Goal: Task Accomplishment & Management: Complete application form

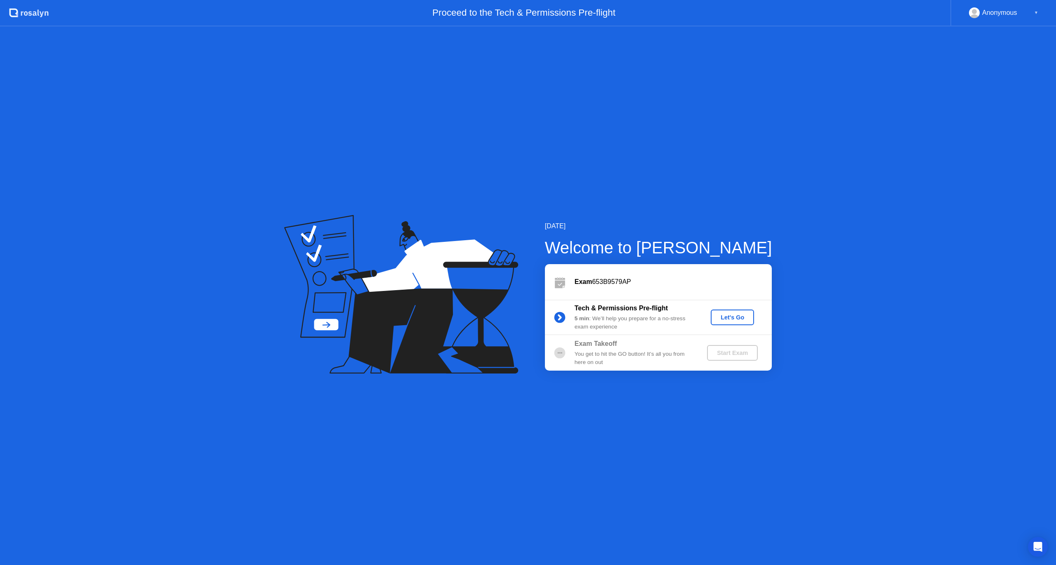
click at [731, 319] on div "Let's Go" at bounding box center [732, 317] width 37 height 7
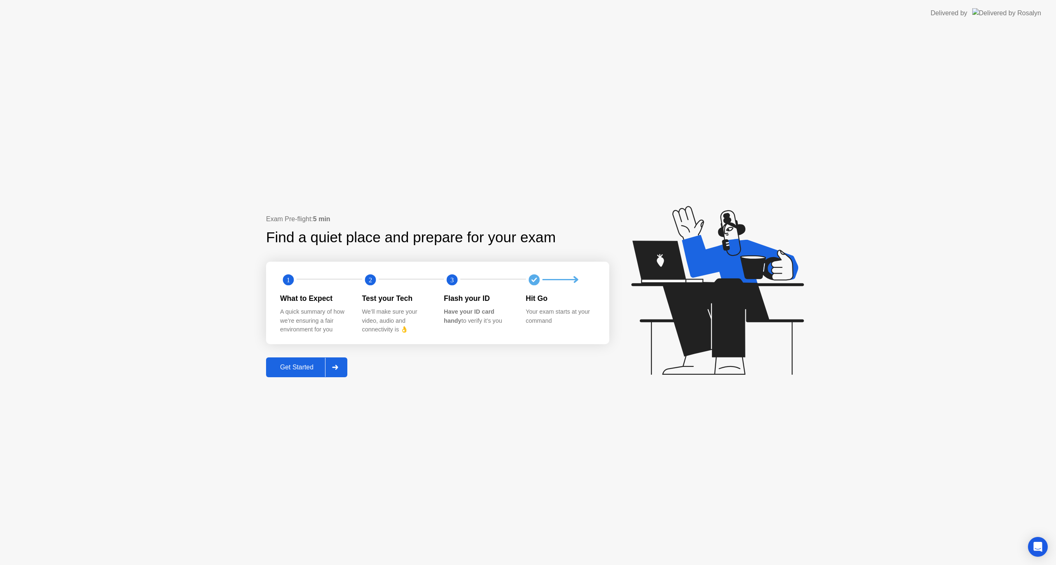
click at [307, 371] on div "Get Started" at bounding box center [297, 367] width 57 height 7
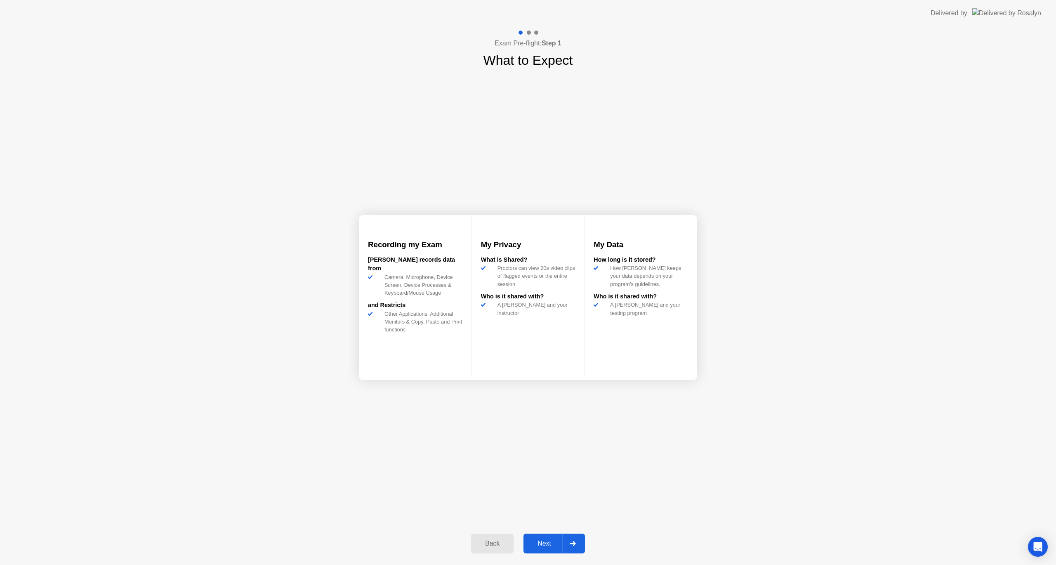
click at [547, 545] on div "Next" at bounding box center [544, 543] width 37 height 7
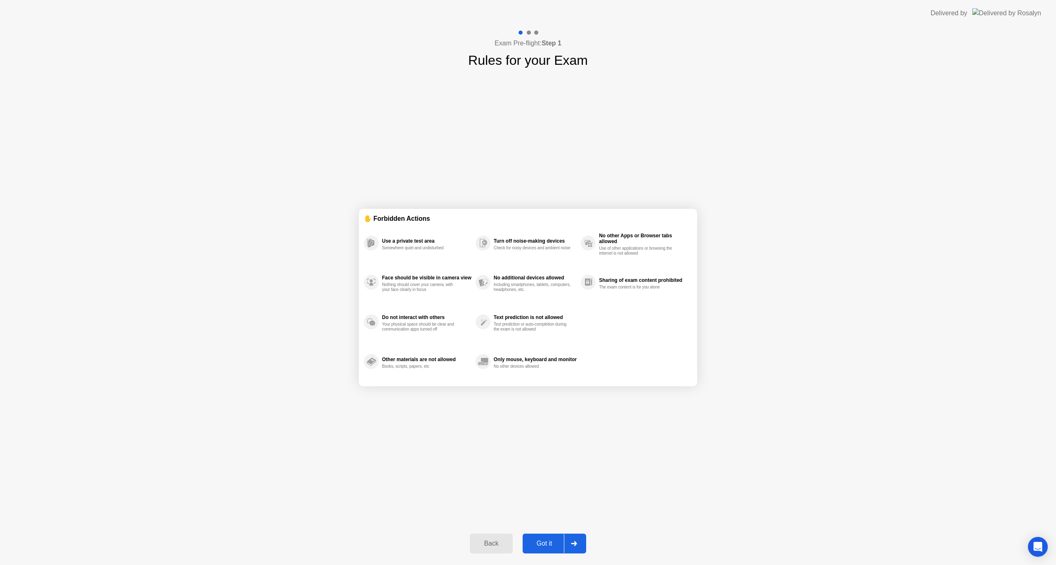
click at [545, 546] on div "Got it" at bounding box center [544, 543] width 39 height 7
select select "**********"
select select "*******"
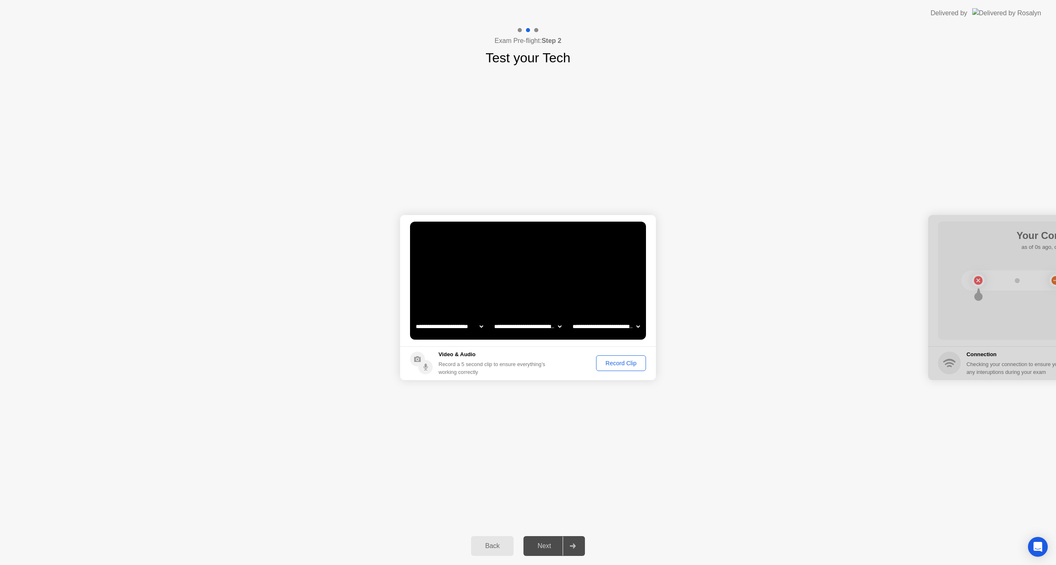
click at [624, 364] on div "Record Clip" at bounding box center [621, 363] width 44 height 7
click at [585, 365] on div "Replay Clip" at bounding box center [576, 363] width 54 height 7
click at [552, 550] on div "Next" at bounding box center [544, 545] width 37 height 7
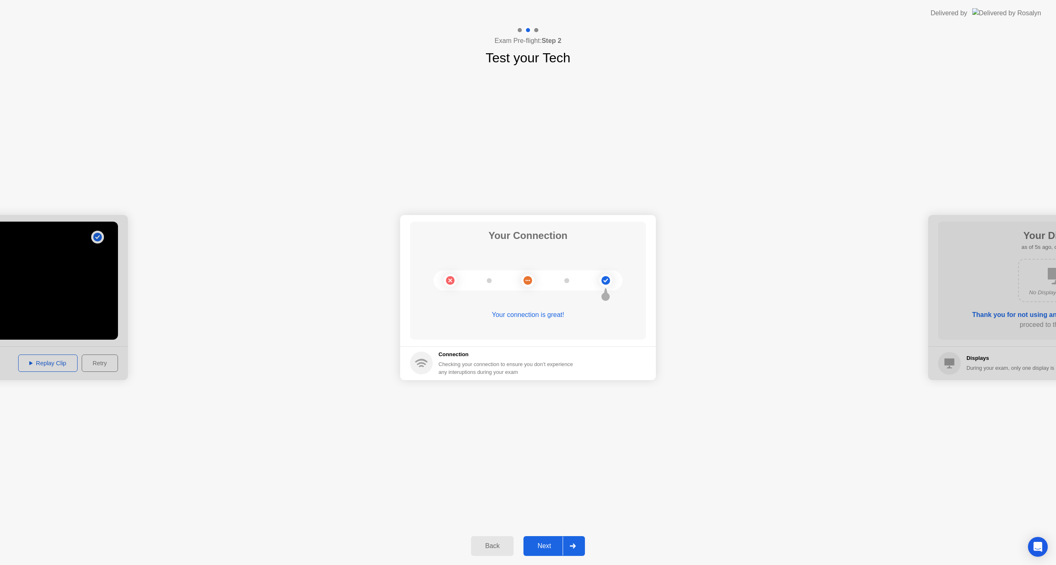
click at [549, 546] on div "Next" at bounding box center [544, 545] width 37 height 7
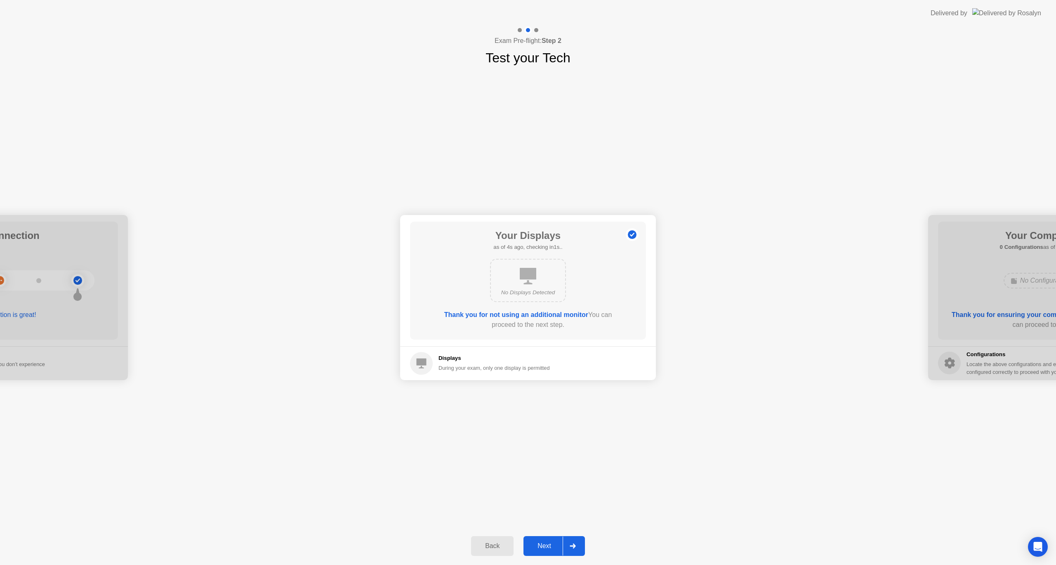
click at [549, 546] on div "Next" at bounding box center [544, 545] width 37 height 7
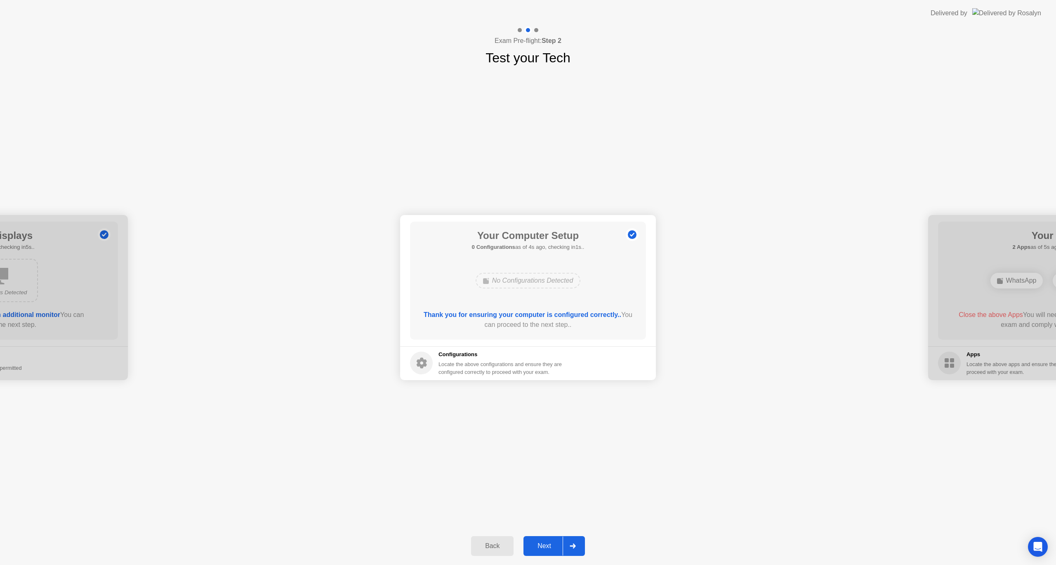
click at [549, 546] on div "Next" at bounding box center [544, 545] width 37 height 7
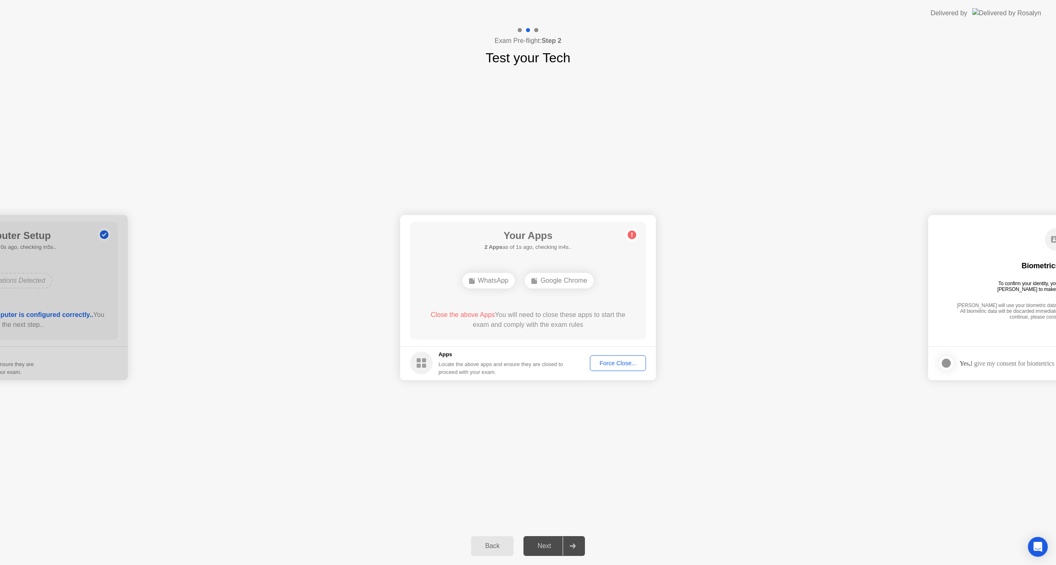
click at [614, 361] on div "Force Close..." at bounding box center [618, 363] width 50 height 7
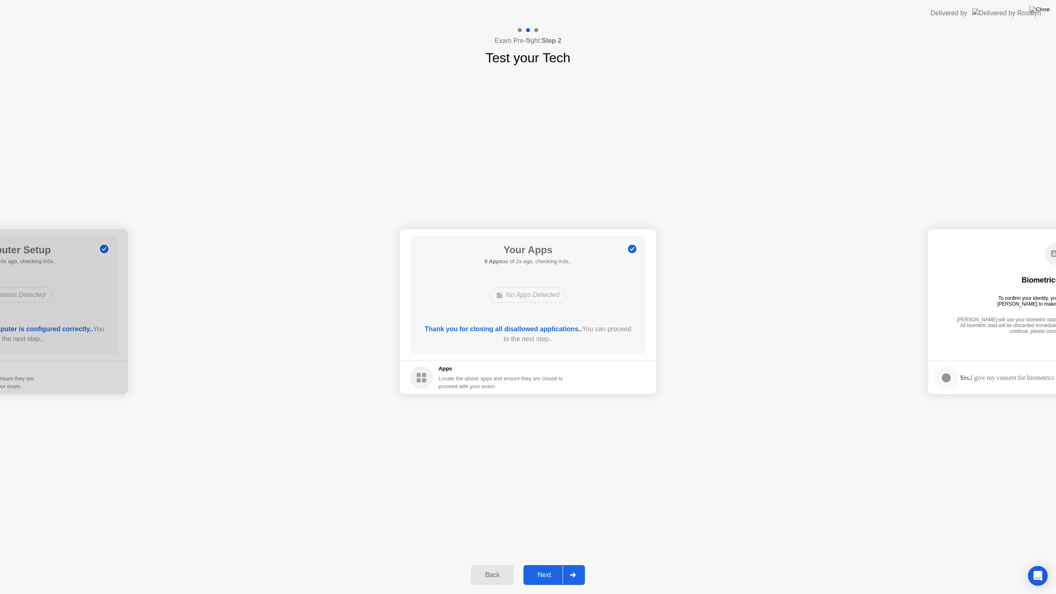
click at [553, 564] on div "Next" at bounding box center [544, 574] width 37 height 7
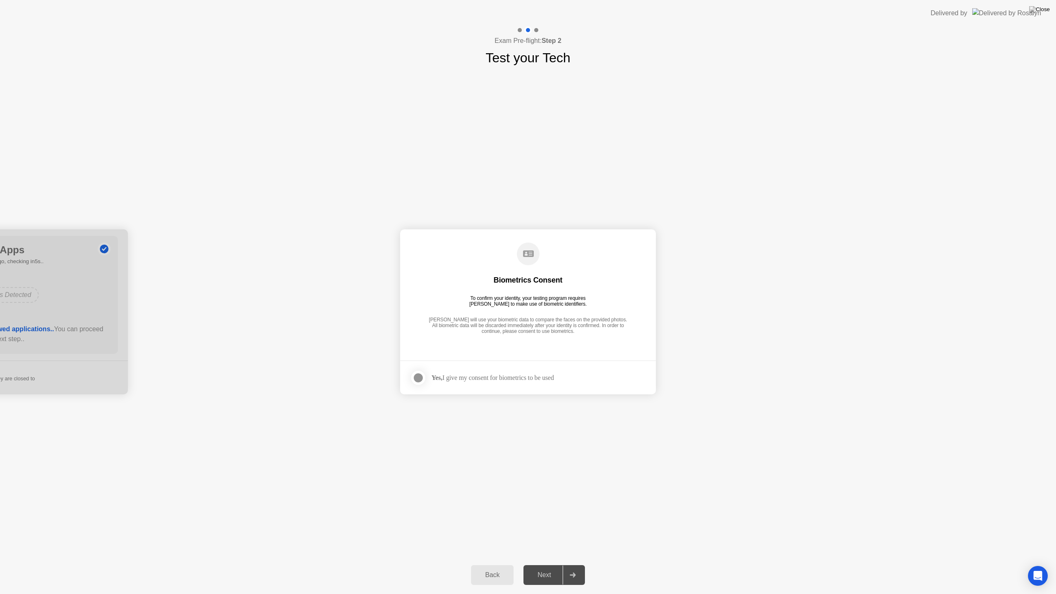
click at [420, 376] on div at bounding box center [418, 378] width 10 height 10
click at [542, 564] on div "Next" at bounding box center [544, 574] width 37 height 7
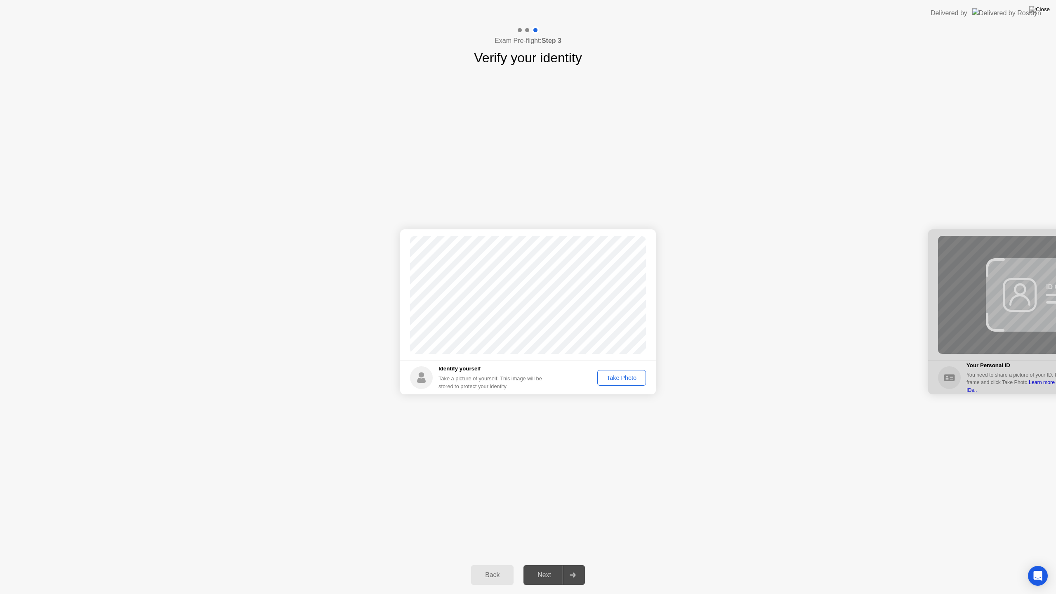
click at [623, 381] on div "Take Photo" at bounding box center [621, 378] width 43 height 7
click at [552, 564] on div "Next" at bounding box center [544, 574] width 37 height 7
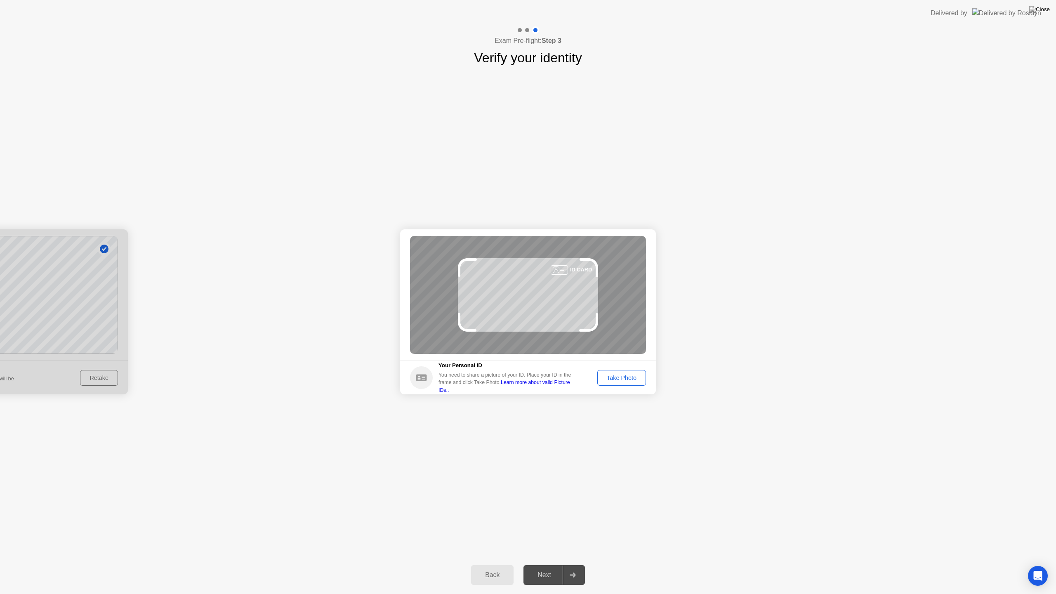
click at [632, 377] on div "Take Photo" at bounding box center [621, 378] width 43 height 7
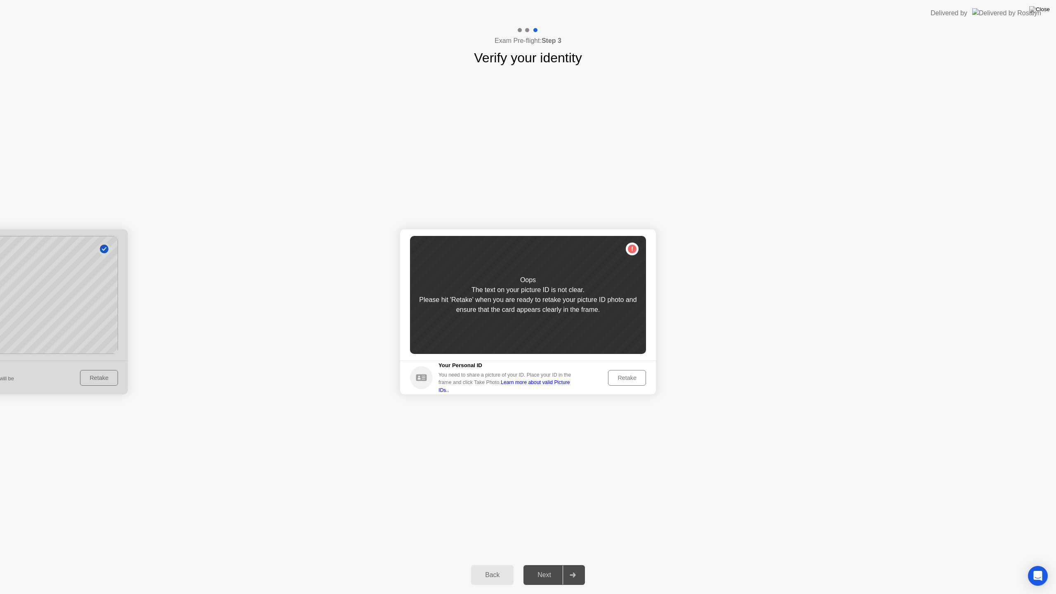
click at [627, 376] on div "Retake" at bounding box center [627, 378] width 32 height 7
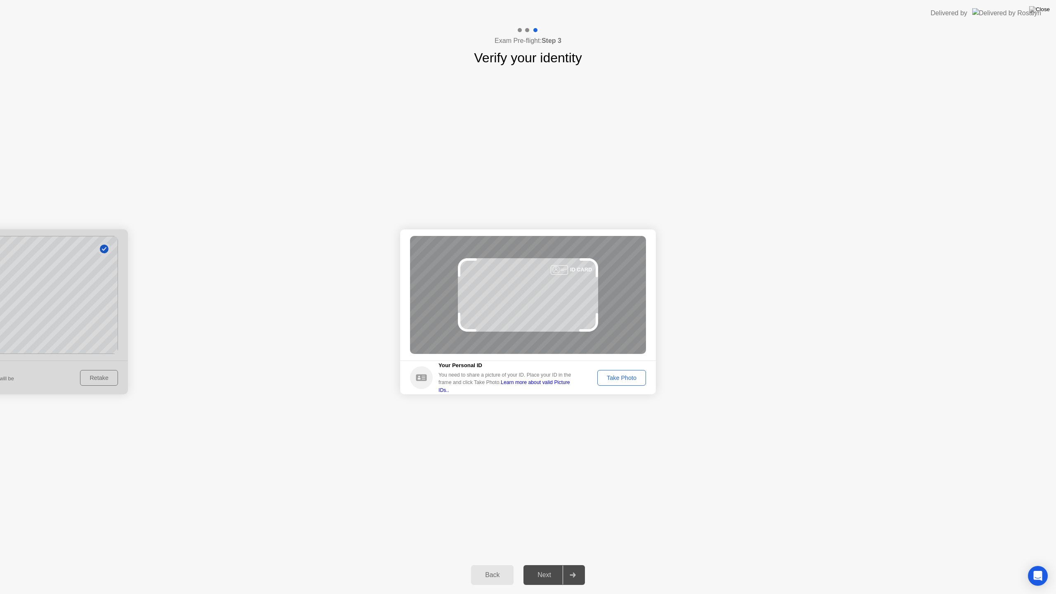
click at [628, 376] on div "Take Photo" at bounding box center [621, 378] width 43 height 7
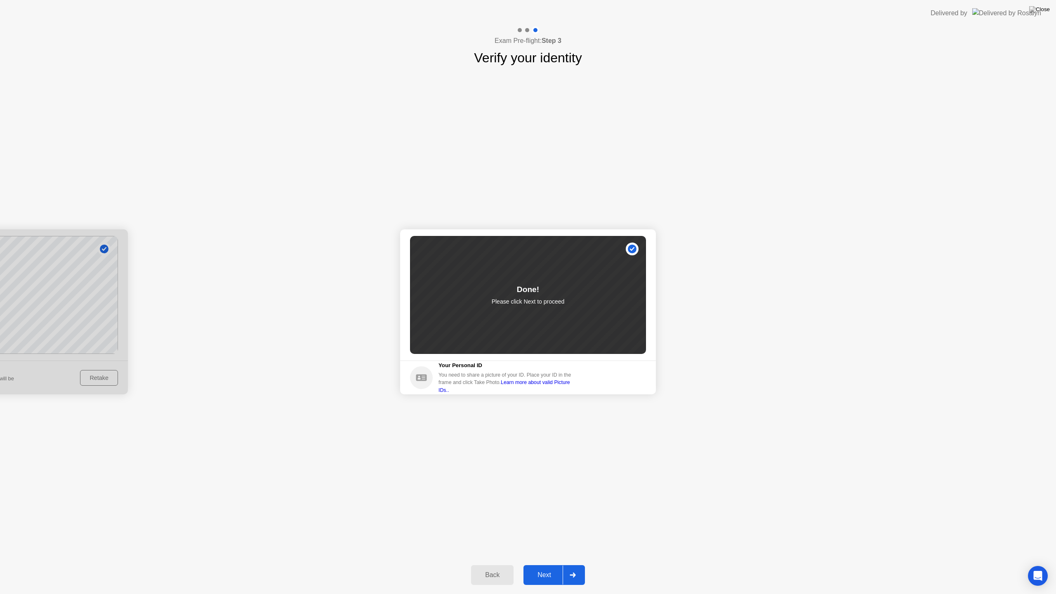
click at [550, 564] on div "Next" at bounding box center [544, 574] width 37 height 7
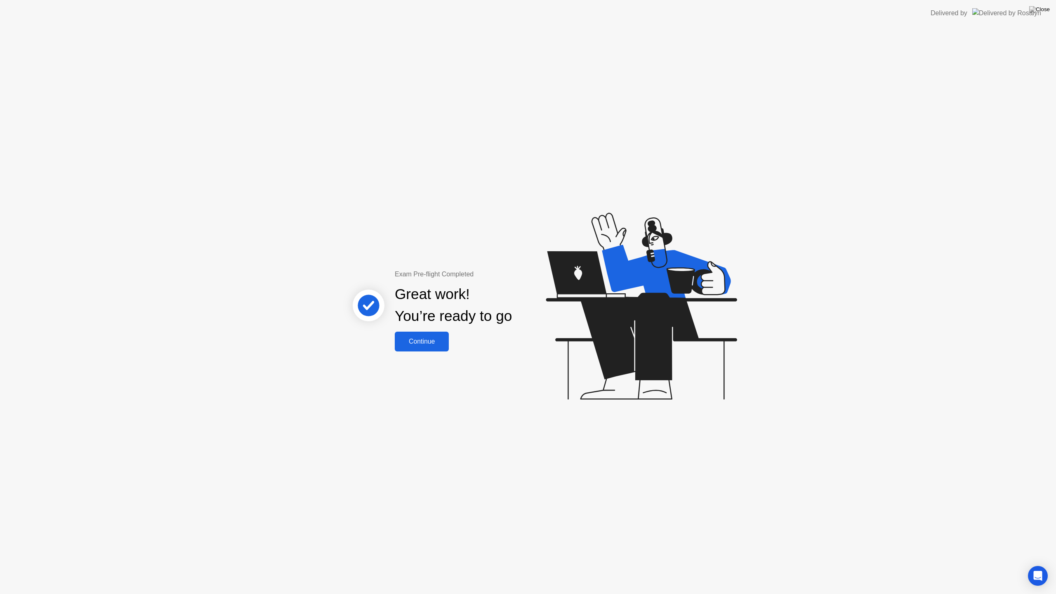
click at [427, 343] on div "Continue" at bounding box center [421, 341] width 49 height 7
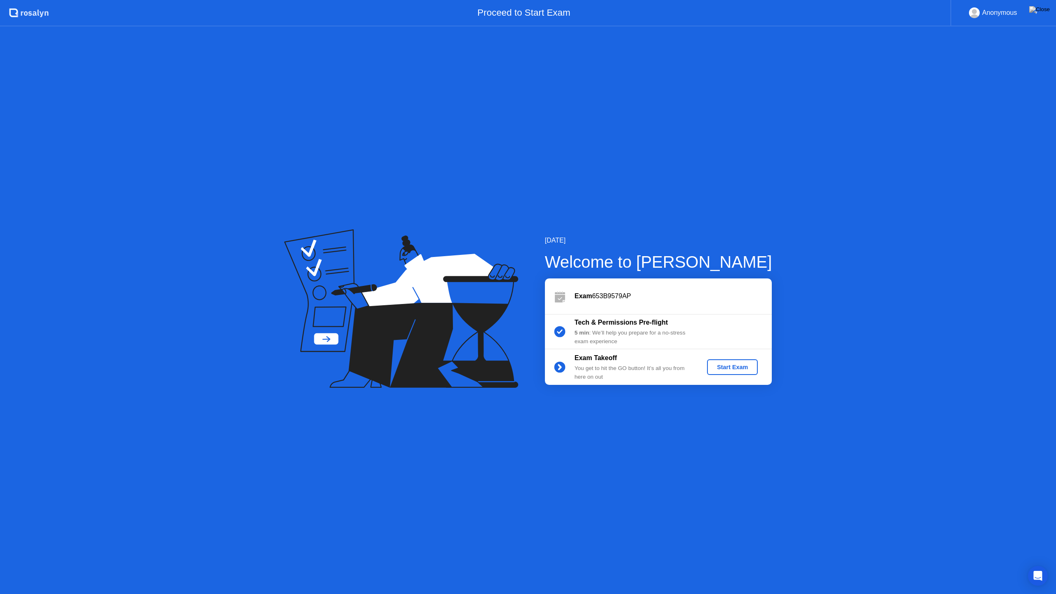
click at [735, 369] on div "Start Exam" at bounding box center [733, 367] width 44 height 7
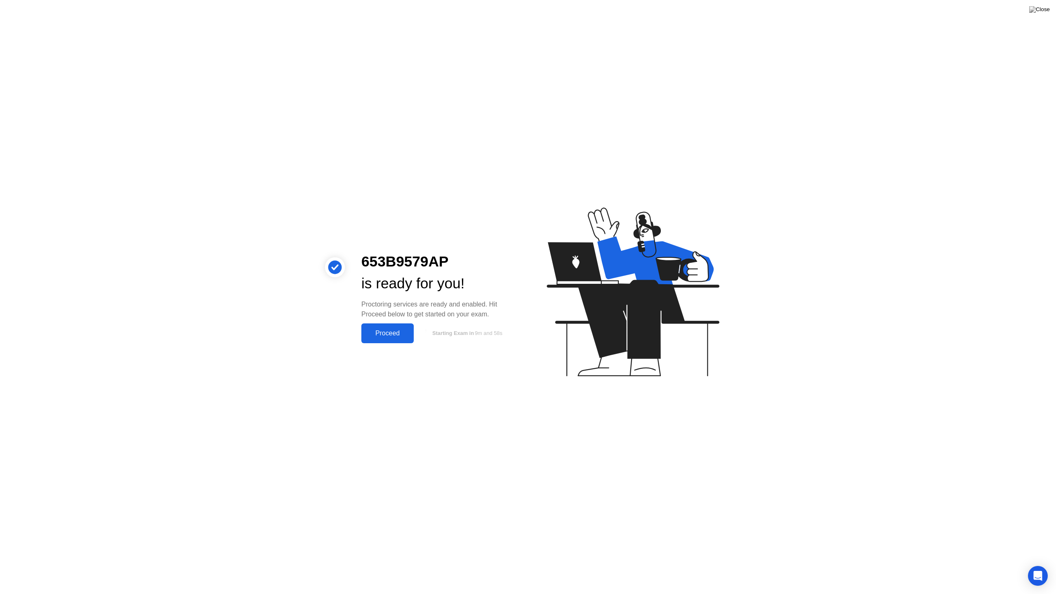
click at [383, 337] on div "Proceed" at bounding box center [387, 333] width 47 height 7
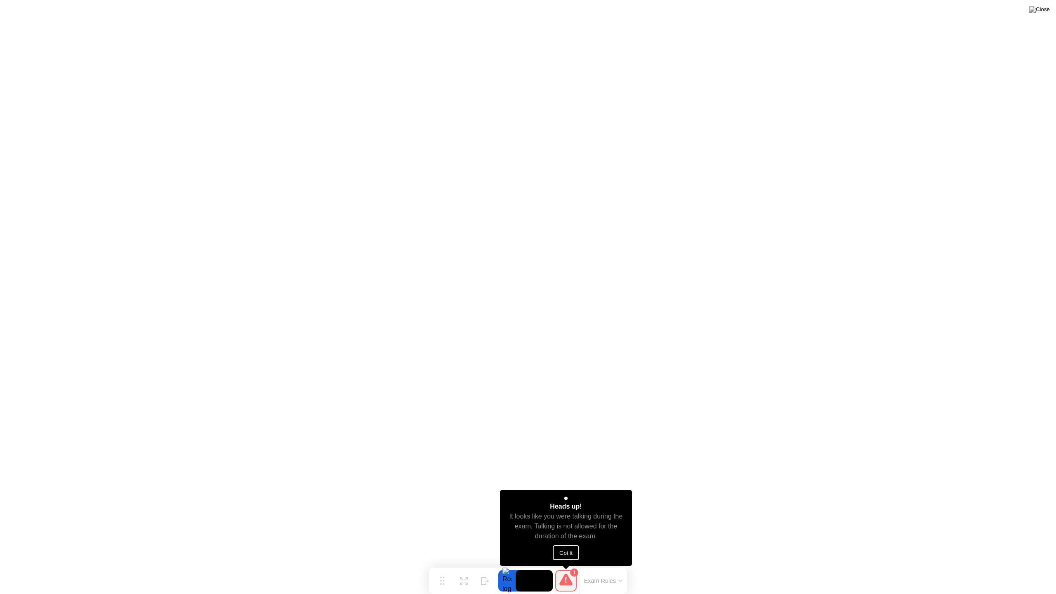
click at [575, 550] on button "Got it" at bounding box center [566, 552] width 26 height 15
